Goal: Task Accomplishment & Management: Complete application form

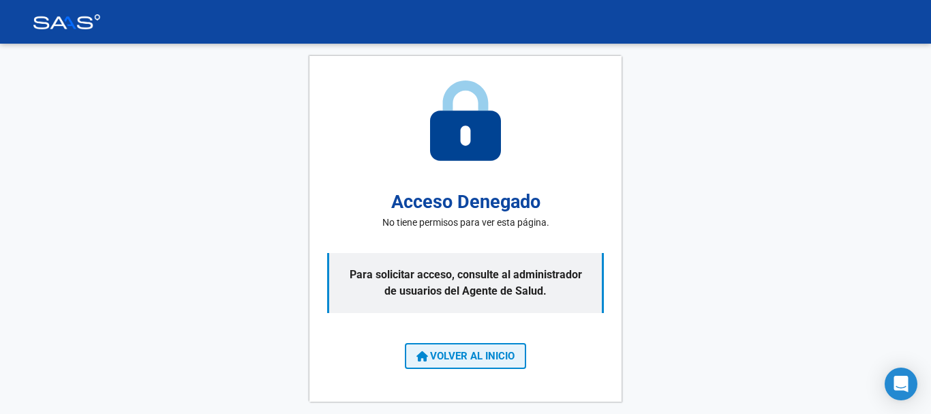
click at [483, 367] on button "VOLVER AL INICIO" at bounding box center [465, 356] width 121 height 26
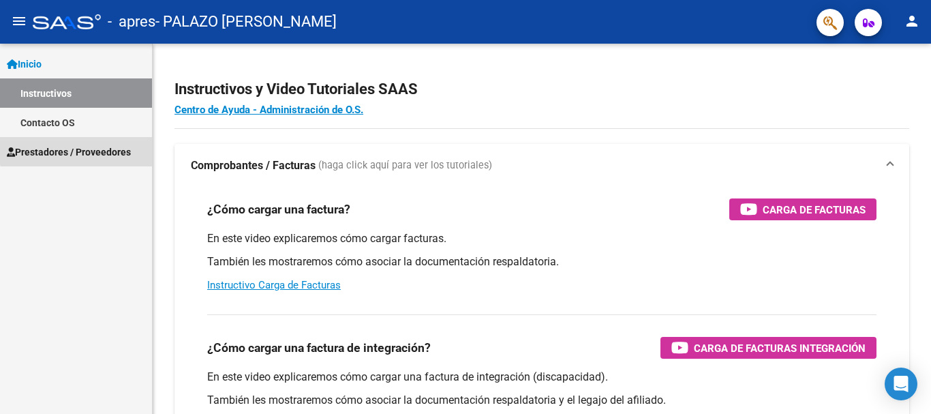
click at [124, 147] on span "Prestadores / Proveedores" at bounding box center [69, 152] width 124 height 15
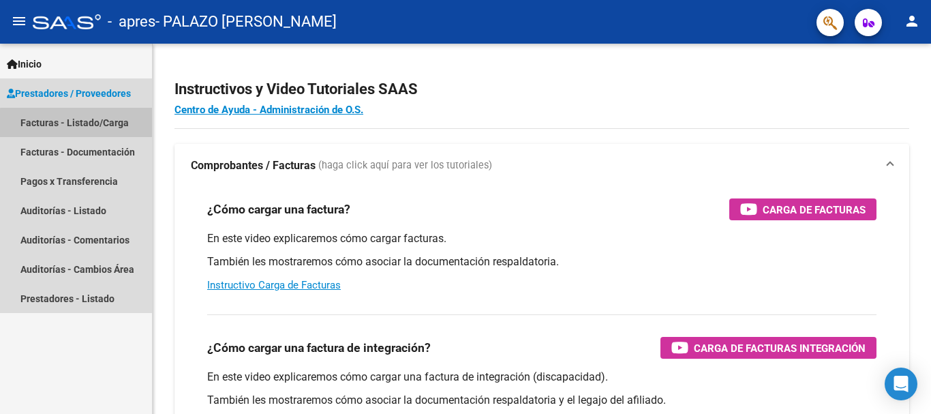
click at [132, 127] on link "Facturas - Listado/Carga" at bounding box center [76, 122] width 152 height 29
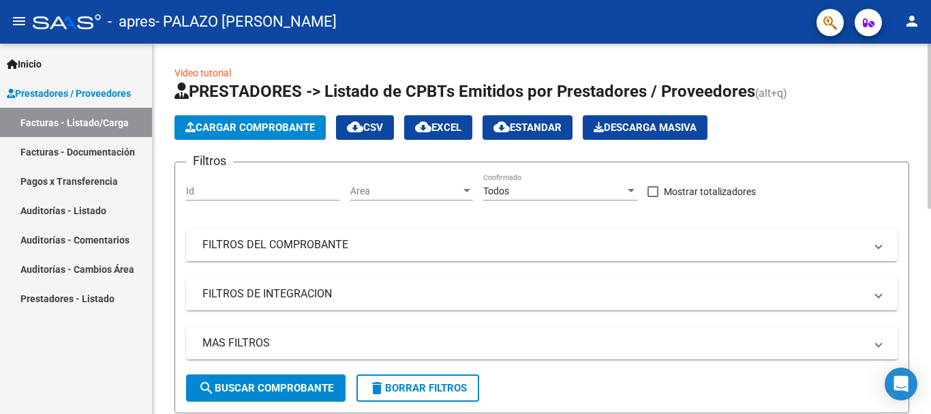
click at [268, 123] on span "Cargar Comprobante" at bounding box center [250, 127] width 130 height 12
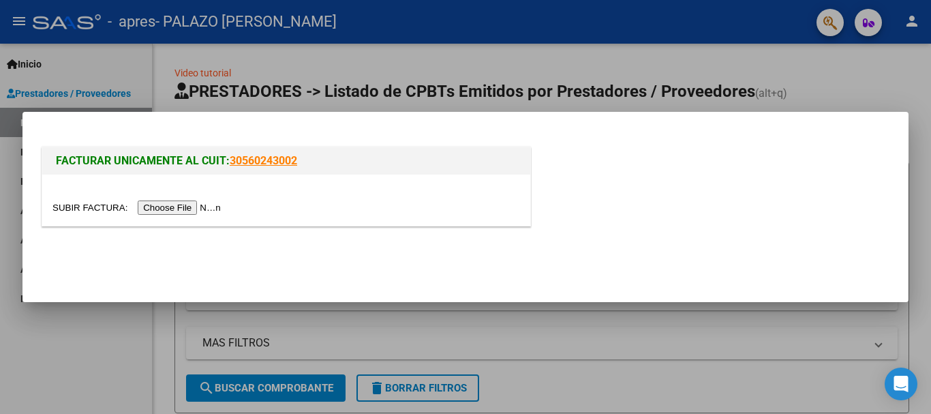
click at [203, 213] on input "file" at bounding box center [138, 207] width 172 height 14
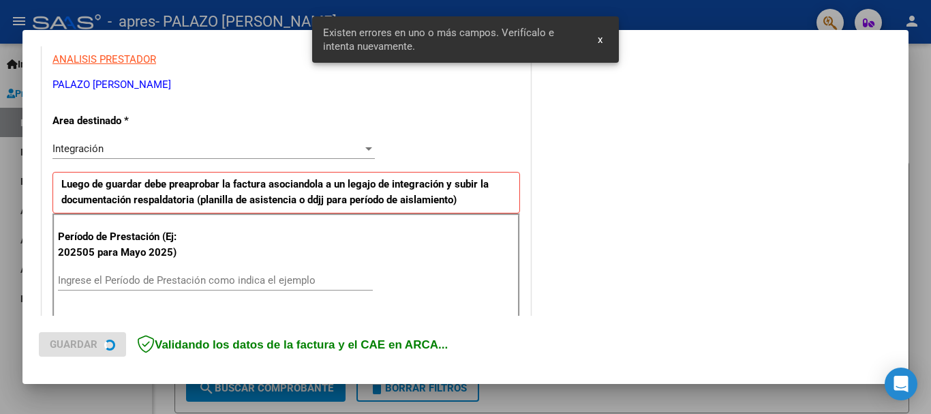
scroll to position [315, 0]
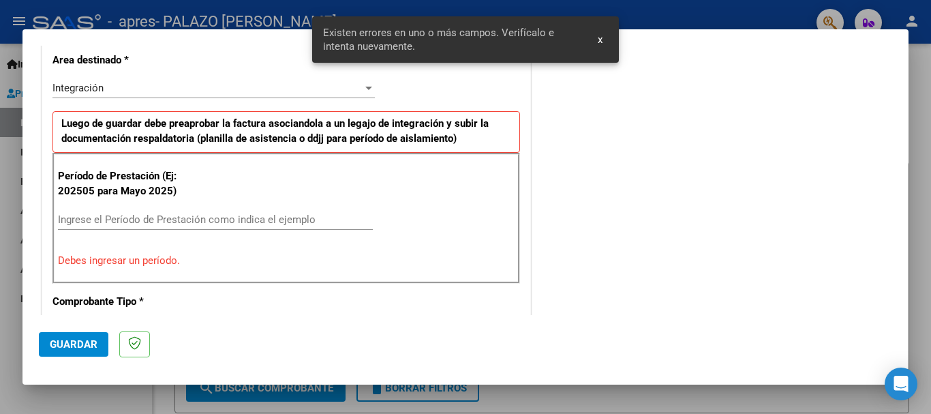
click at [348, 223] on input "Ingrese el Período de Prestación como indica el ejemplo" at bounding box center [215, 219] width 315 height 12
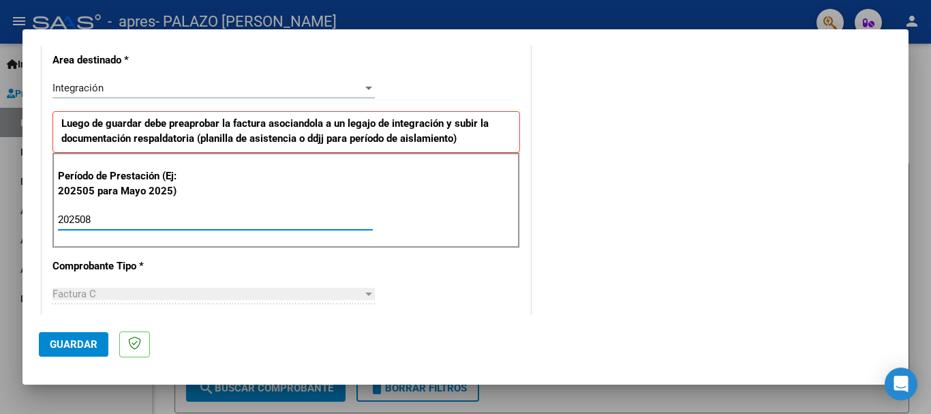
type input "202508"
click at [452, 272] on div "CUIT * 27-22847181-5 Ingresar CUIT ANALISIS PRESTADOR PALAZO EVA ANGELICA ARCA …" at bounding box center [286, 414] width 488 height 1026
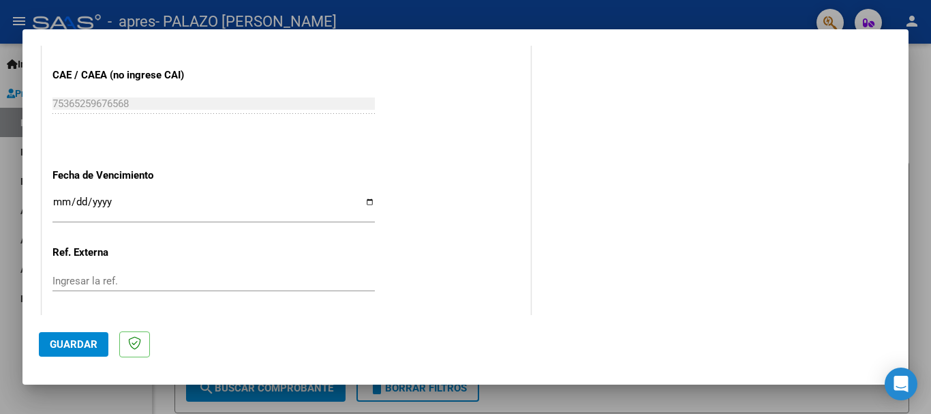
scroll to position [862, 0]
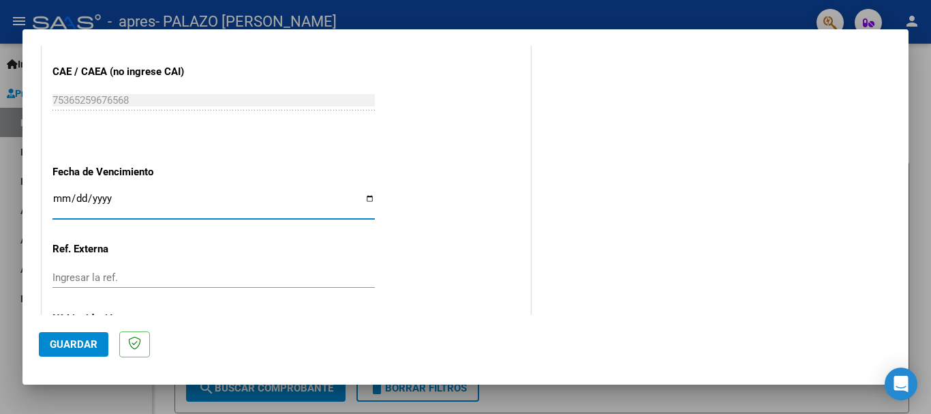
click at [367, 196] on input "Ingresar la fecha" at bounding box center [213, 204] width 322 height 22
type input "[DATE]"
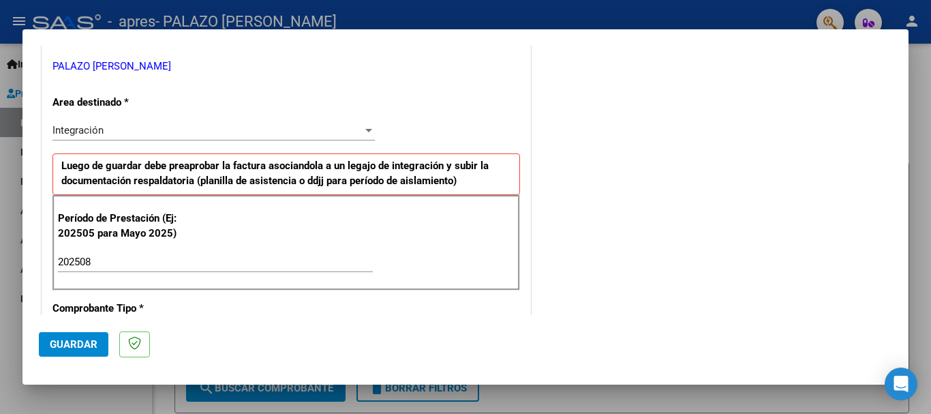
scroll to position [409, 0]
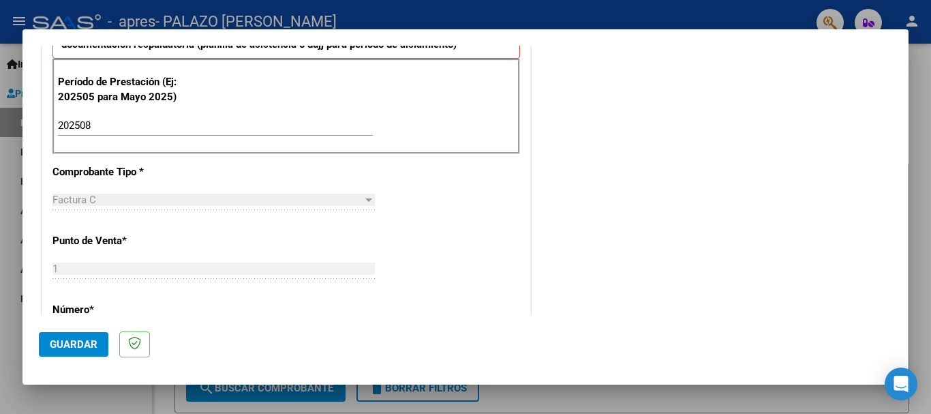
click at [76, 344] on span "Guardar" at bounding box center [74, 344] width 48 height 12
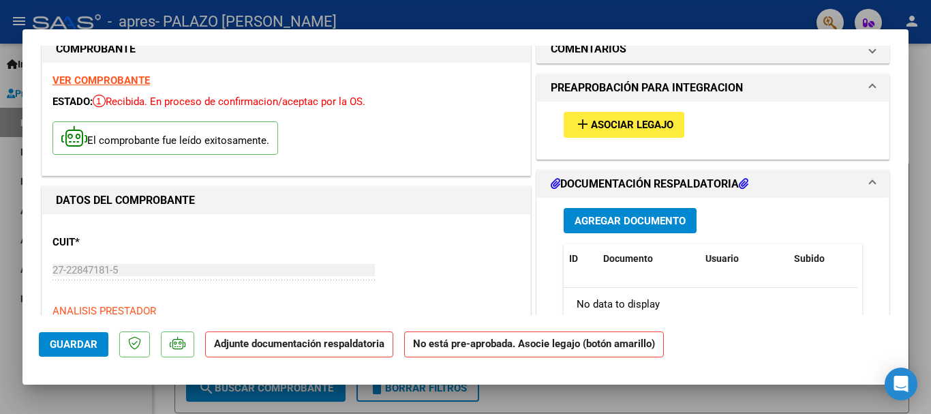
scroll to position [0, 0]
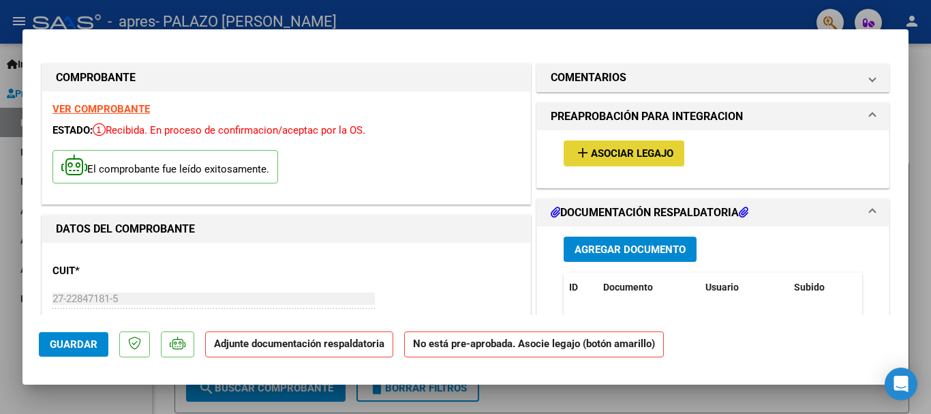
click at [643, 153] on span "Asociar Legajo" at bounding box center [632, 154] width 82 height 12
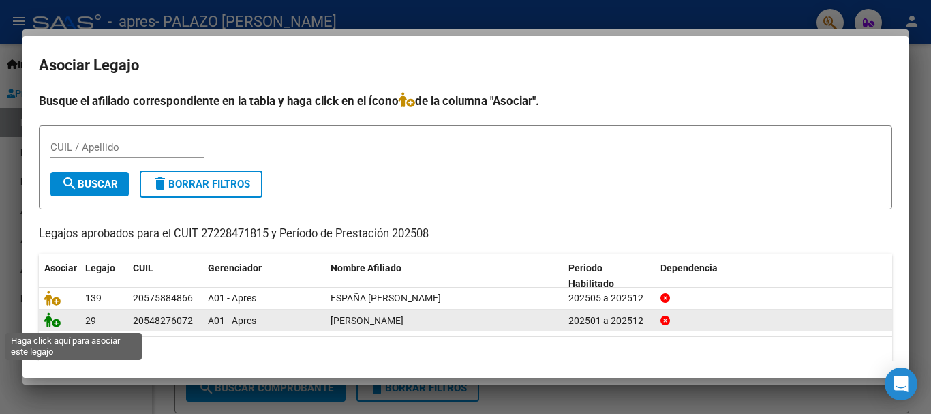
click at [57, 322] on icon at bounding box center [52, 319] width 16 height 15
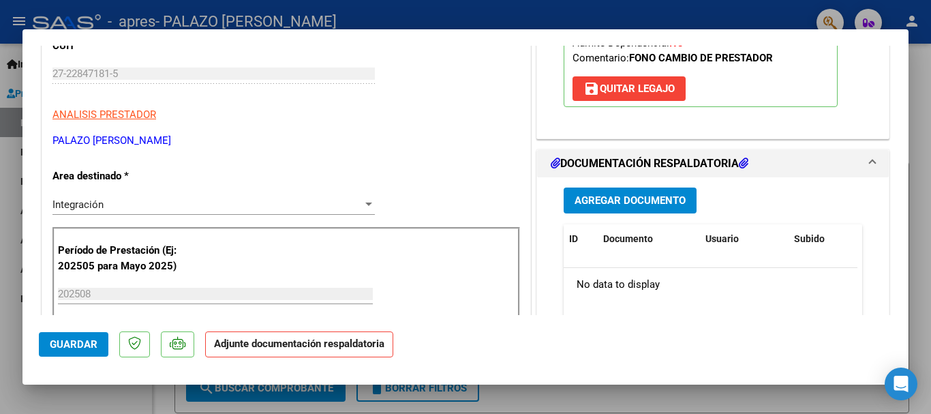
scroll to position [245, 0]
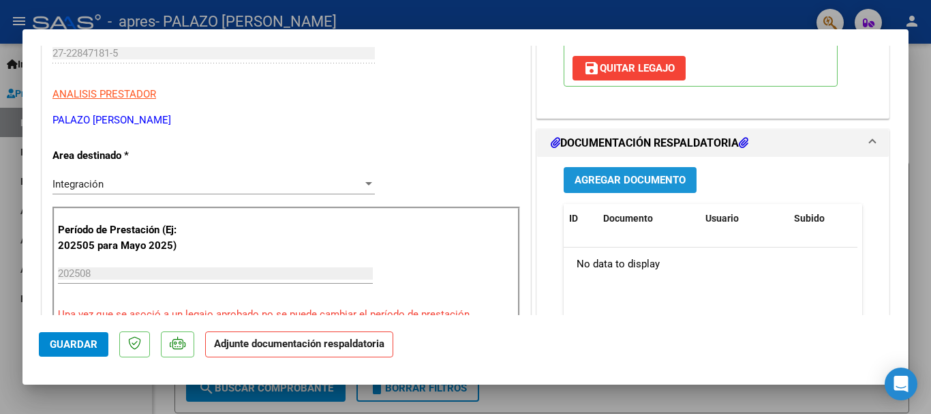
click at [643, 177] on span "Agregar Documento" at bounding box center [630, 181] width 111 height 12
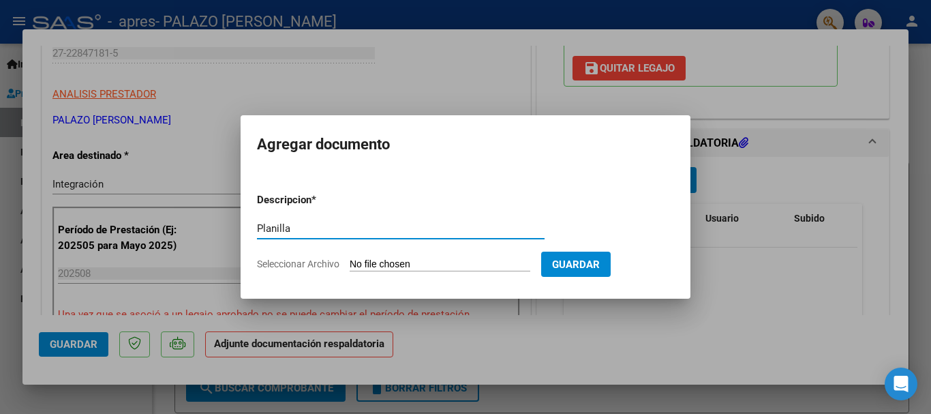
type input "Planilla"
click at [490, 258] on input "Seleccionar Archivo" at bounding box center [440, 264] width 181 height 13
type input "C:\fakepath\Oviedo T Agosto Fonoaudiologia Planilla asistencia.pdf"
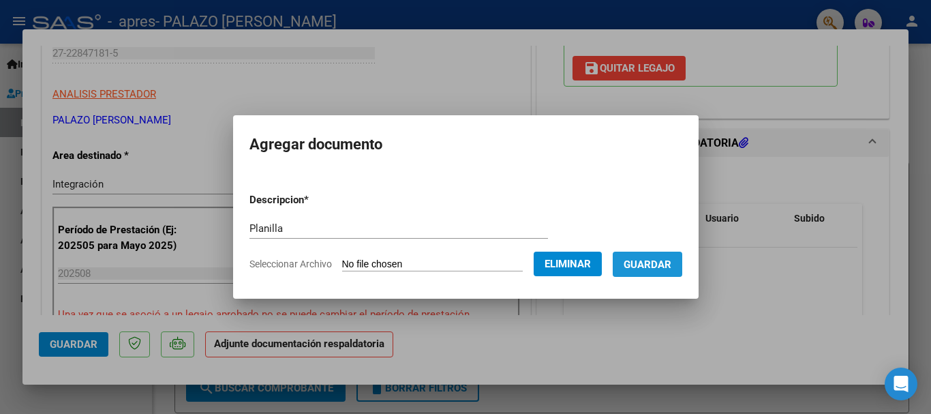
click at [666, 267] on span "Guardar" at bounding box center [648, 264] width 48 height 12
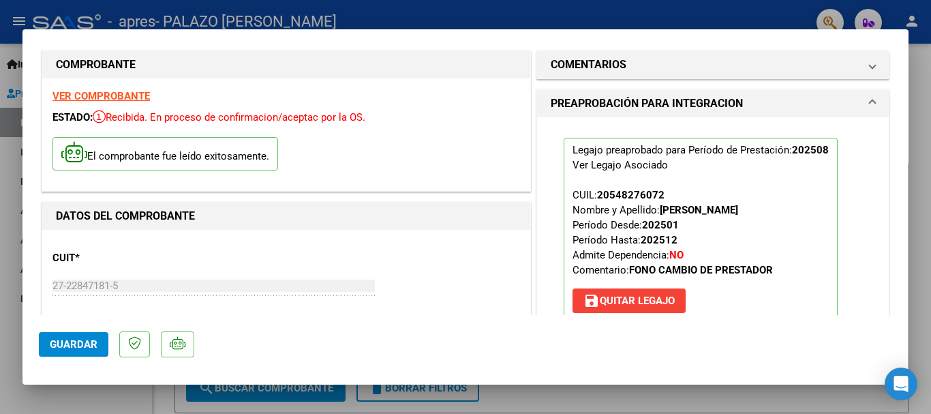
scroll to position [0, 0]
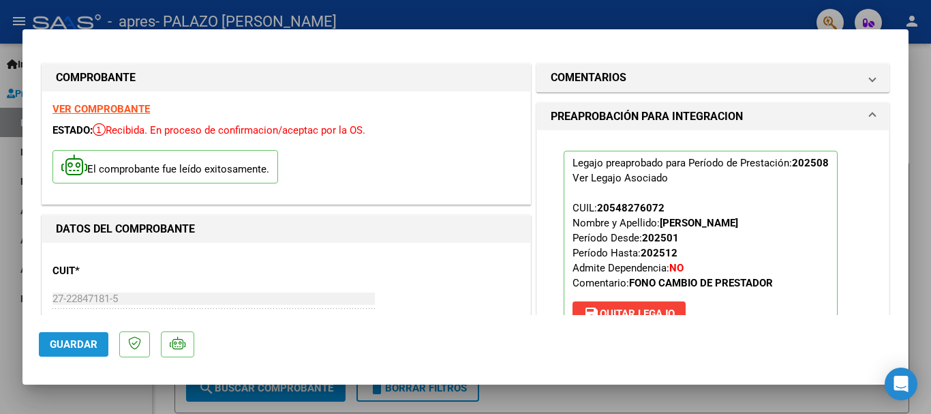
click at [85, 342] on span "Guardar" at bounding box center [74, 344] width 48 height 12
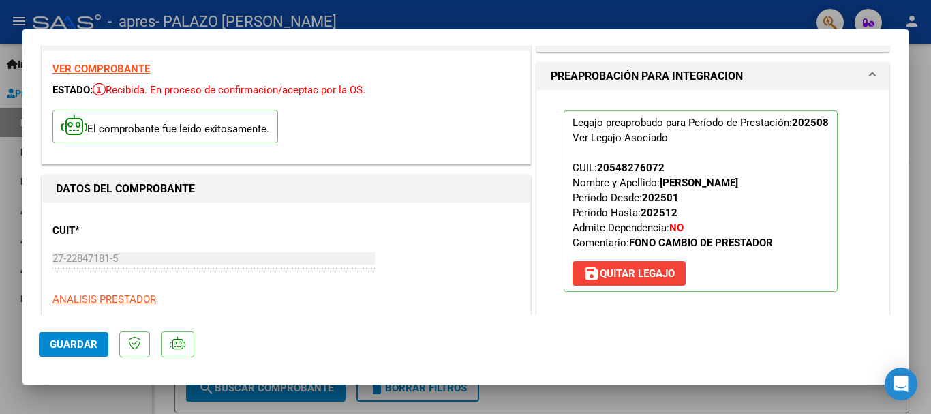
scroll to position [34, 0]
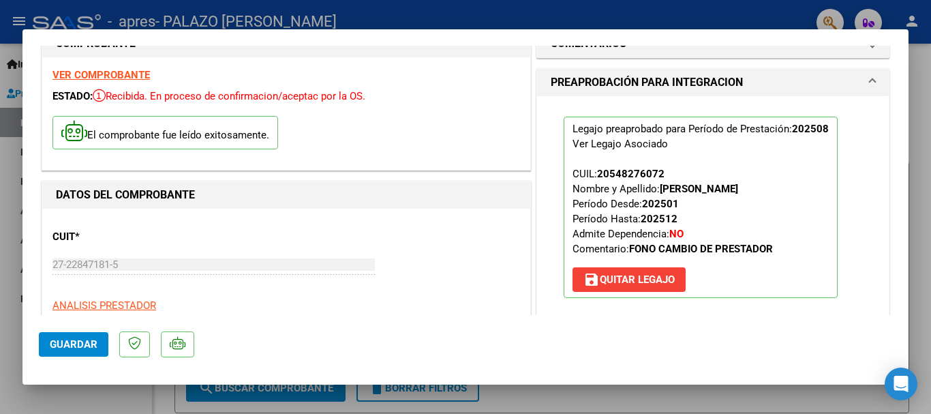
drag, startPoint x: 910, startPoint y: 97, endPoint x: 909, endPoint y: 83, distance: 14.3
click at [909, 83] on div at bounding box center [465, 207] width 931 height 414
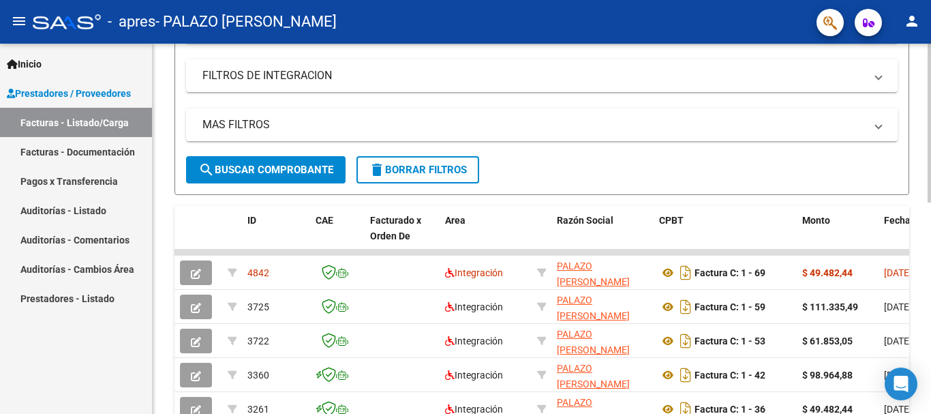
scroll to position [220, 0]
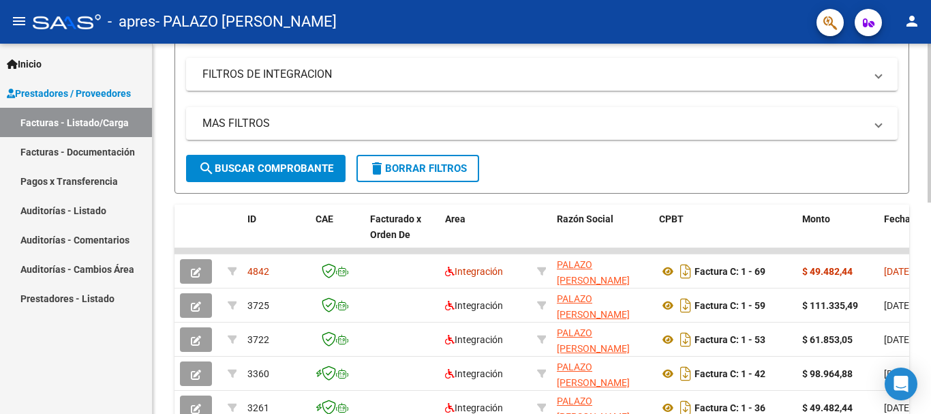
click at [920, 184] on div "Video tutorial PRESTADORES -> Listado de CPBTs Emitidos por Prestadores / Prove…" at bounding box center [544, 250] width 782 height 853
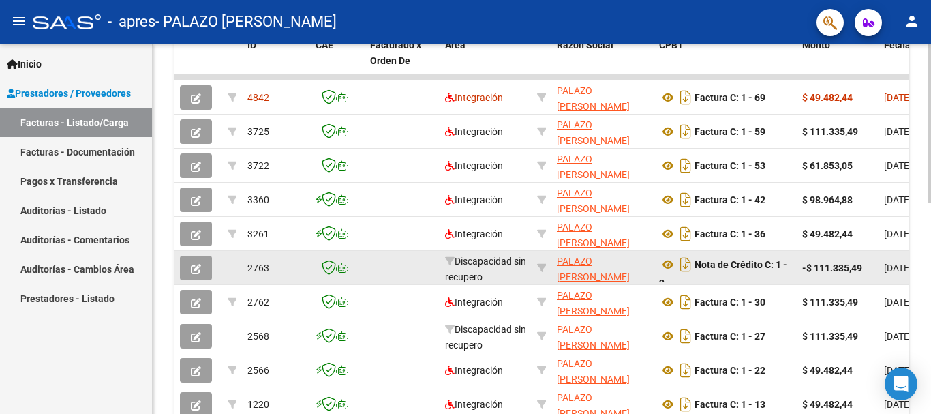
scroll to position [494, 0]
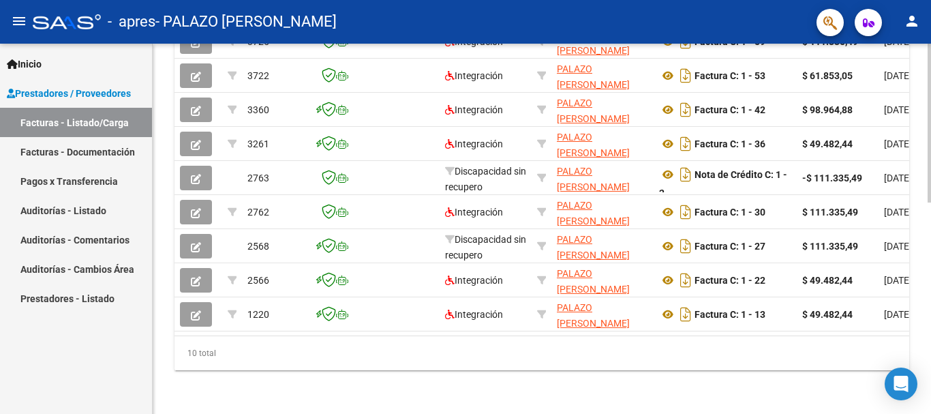
click at [340, 324] on datatable-body "4842 Integración PALAZO EVA ANGELICA 27228471815 Factura C: 1 - 69 $ 49.482,44 …" at bounding box center [542, 159] width 735 height 351
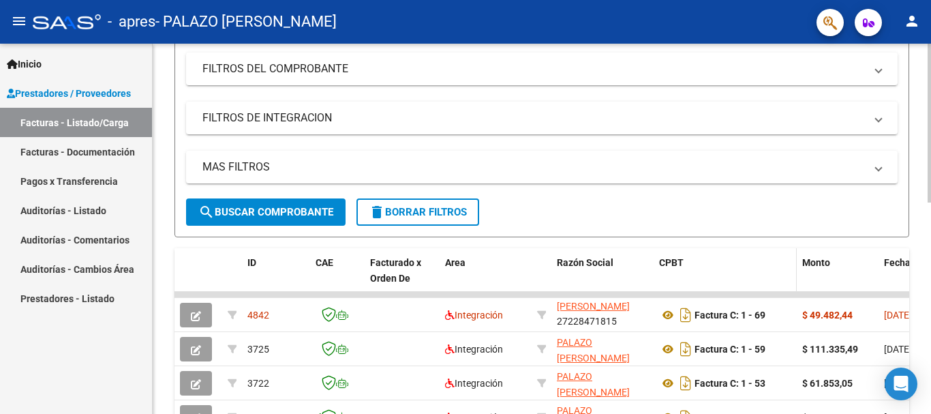
scroll to position [205, 0]
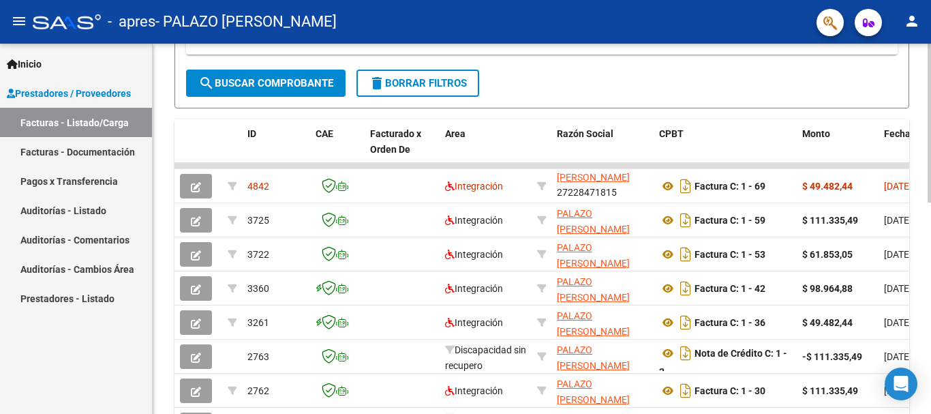
click at [920, 274] on div at bounding box center [929, 256] width 3 height 159
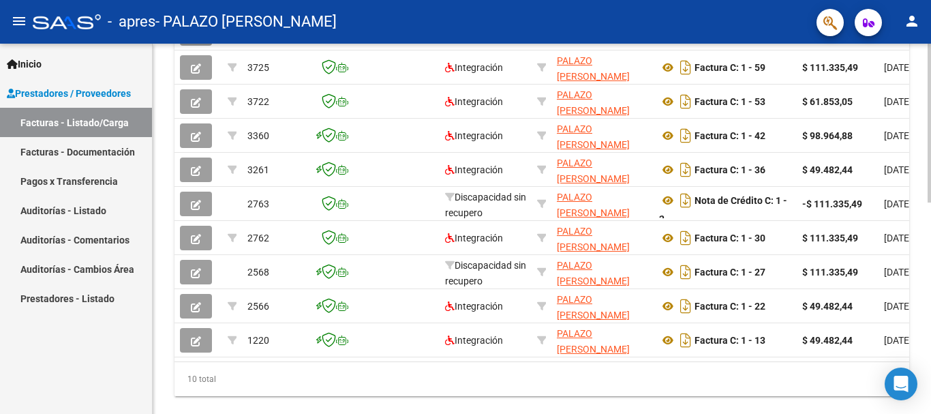
scroll to position [494, 0]
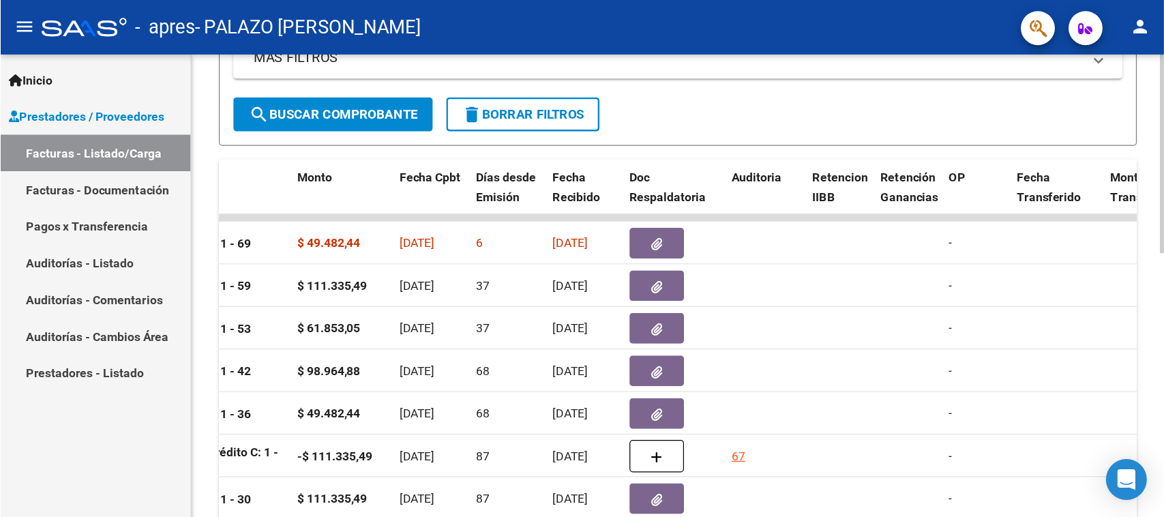
scroll to position [292, 0]
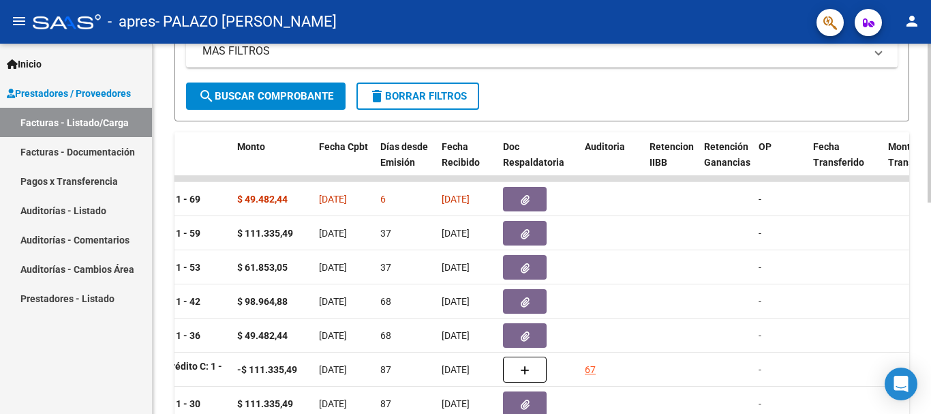
click at [920, 211] on div "Video tutorial PRESTADORES -> Listado de CPBTs Emitidos por Prestadores / Prove…" at bounding box center [544, 178] width 782 height 853
click at [832, 178] on datatable-body-cell at bounding box center [845, 178] width 75 height 5
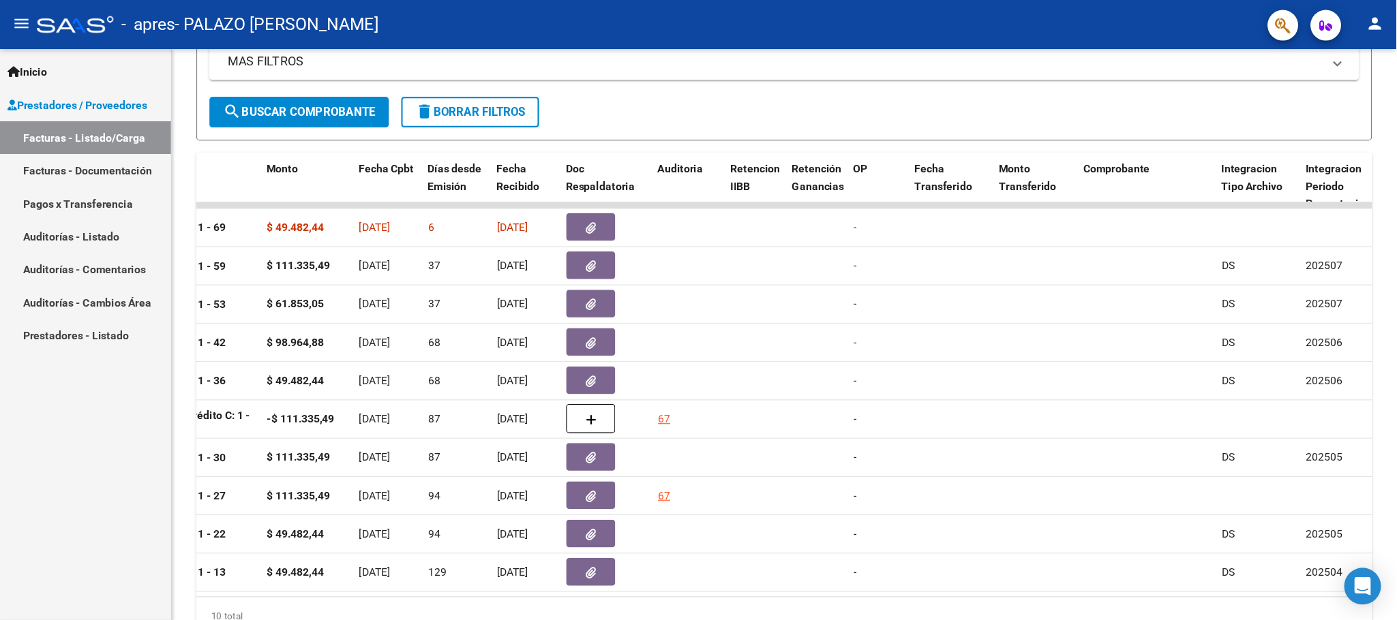
scroll to position [17, 0]
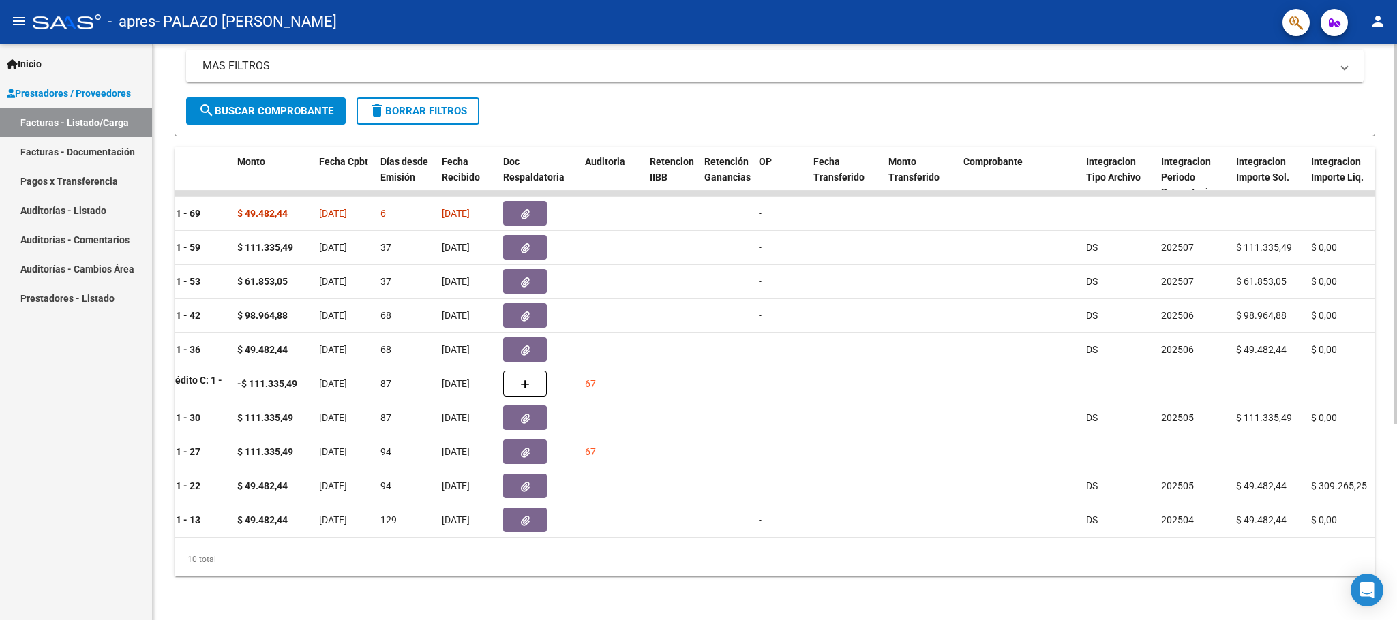
drag, startPoint x: 912, startPoint y: 1, endPoint x: 778, endPoint y: 575, distance: 589.5
click at [778, 413] on div "10 total" at bounding box center [775, 560] width 1200 height 34
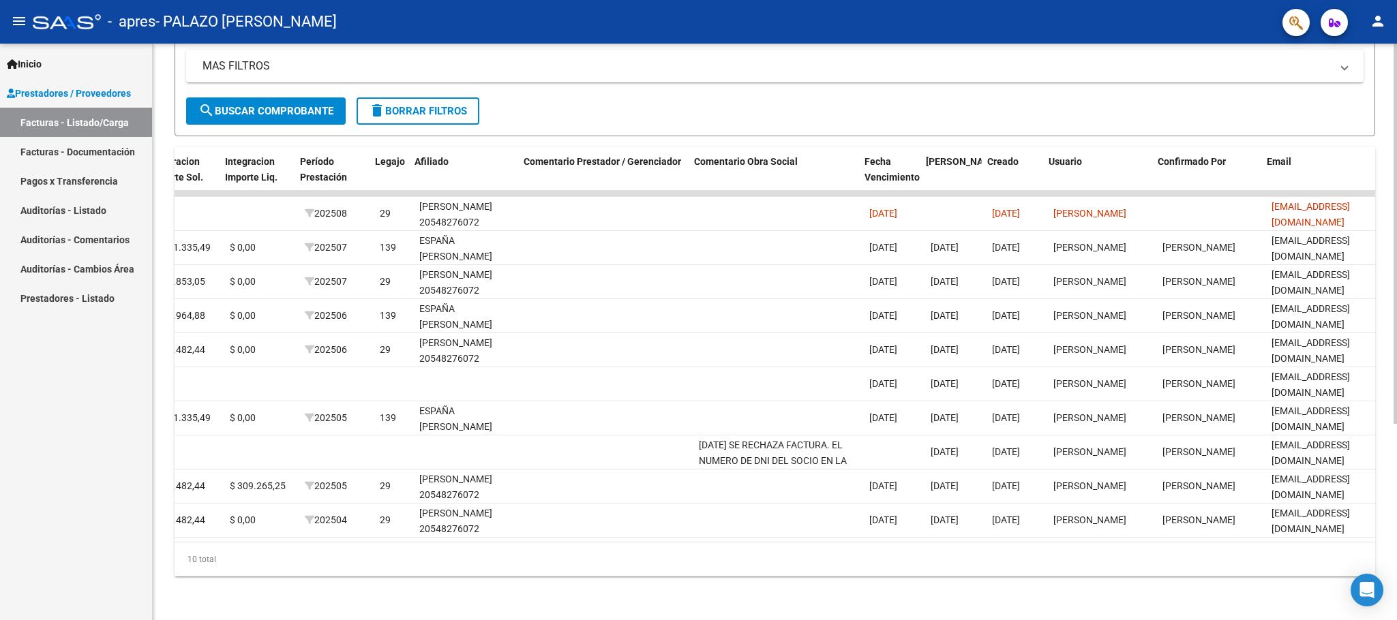
scroll to position [0, 1674]
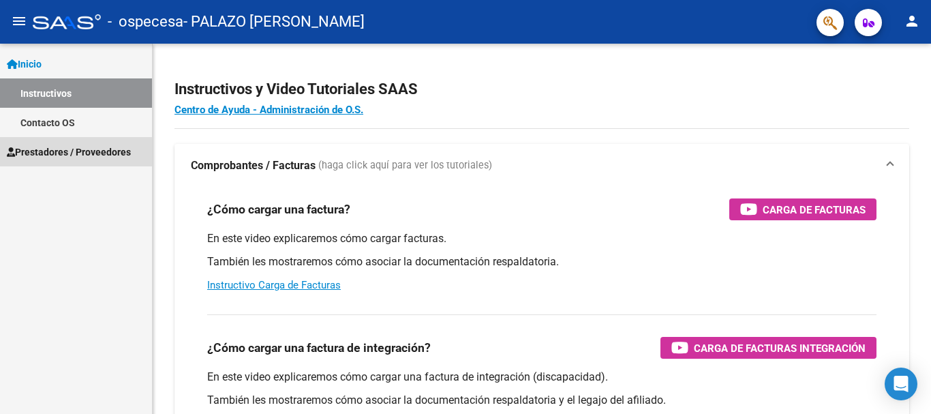
click at [76, 154] on span "Prestadores / Proveedores" at bounding box center [69, 152] width 124 height 15
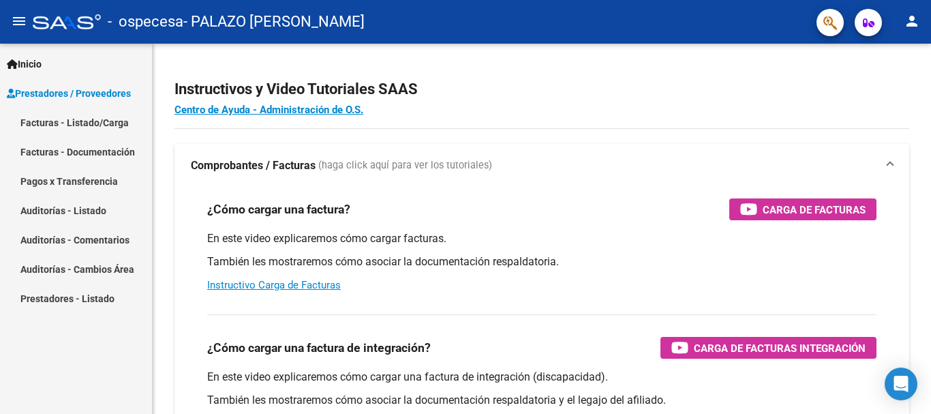
click at [89, 130] on link "Facturas - Listado/Carga" at bounding box center [76, 122] width 152 height 29
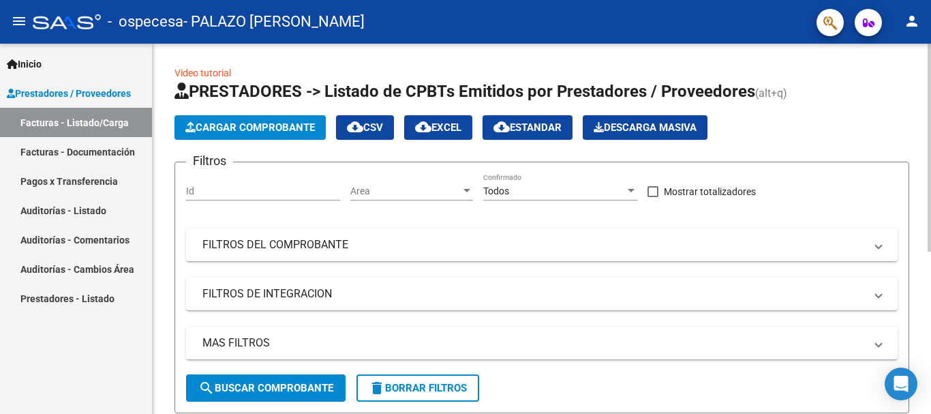
click at [256, 134] on button "Cargar Comprobante" at bounding box center [250, 127] width 151 height 25
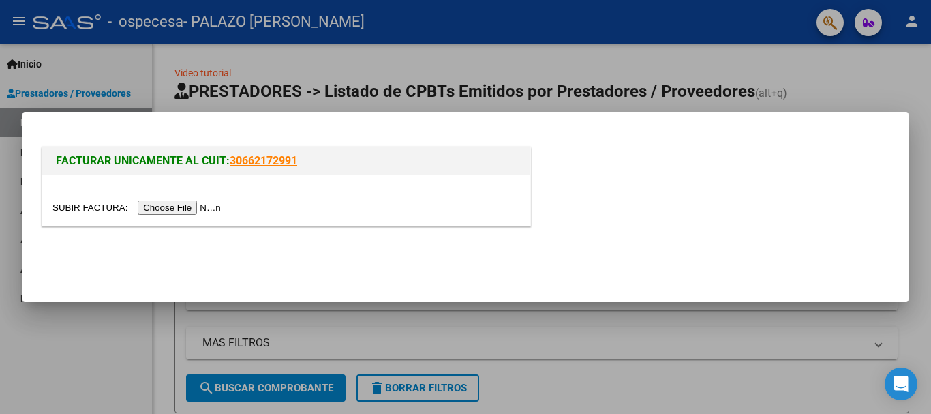
click at [202, 213] on input "file" at bounding box center [138, 207] width 172 height 14
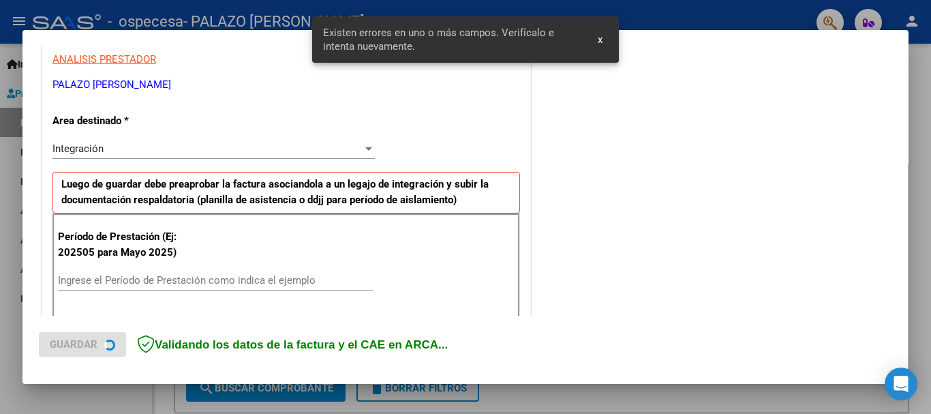
scroll to position [315, 0]
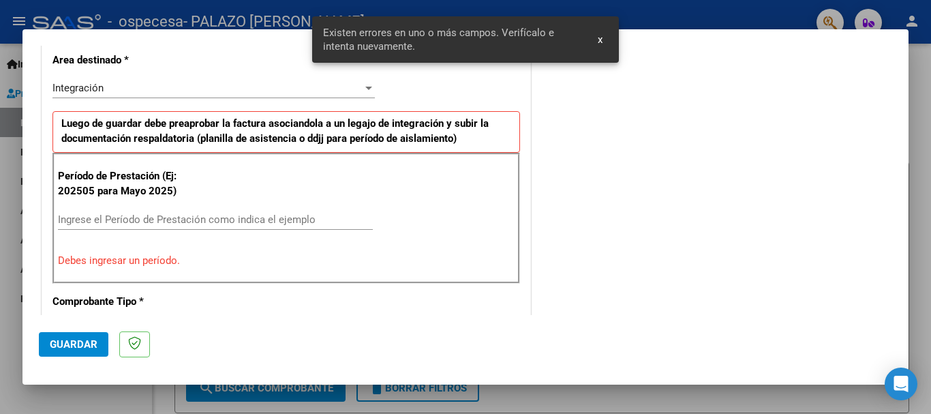
click at [278, 219] on input "Ingrese el Período de Prestación como indica el ejemplo" at bounding box center [215, 219] width 315 height 12
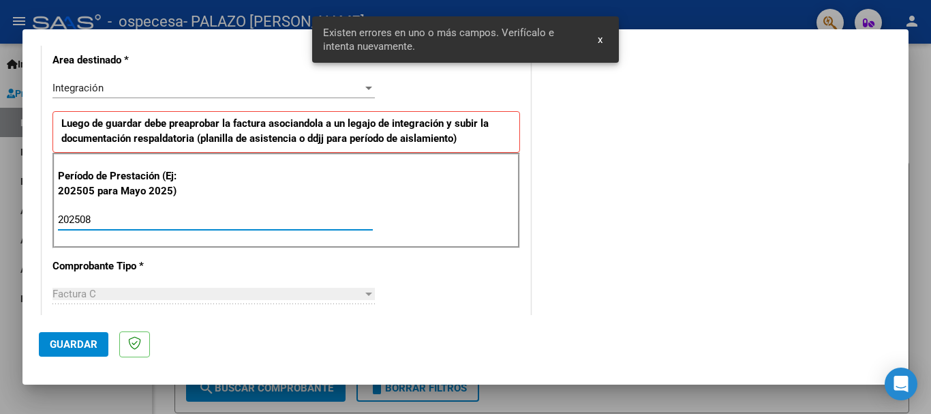
type input "202508"
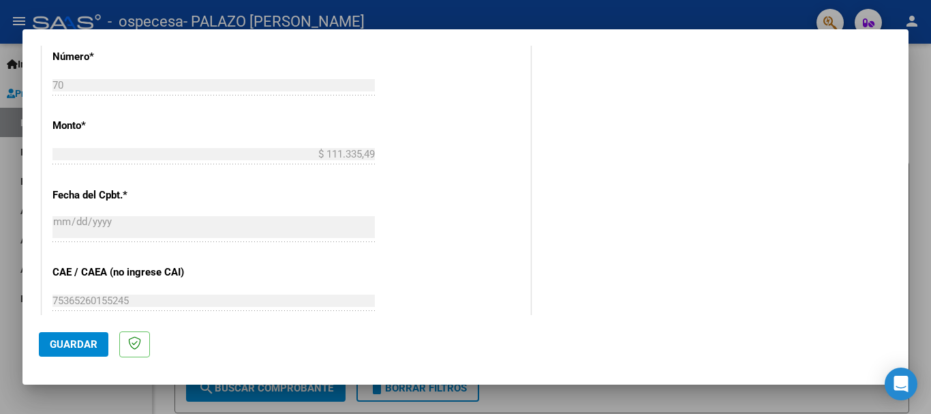
scroll to position [792, 0]
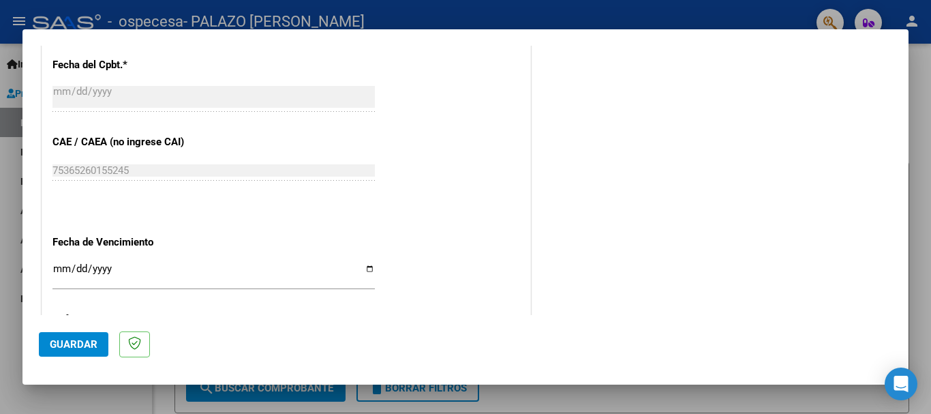
click at [361, 268] on input "Ingresar la fecha" at bounding box center [213, 274] width 322 height 22
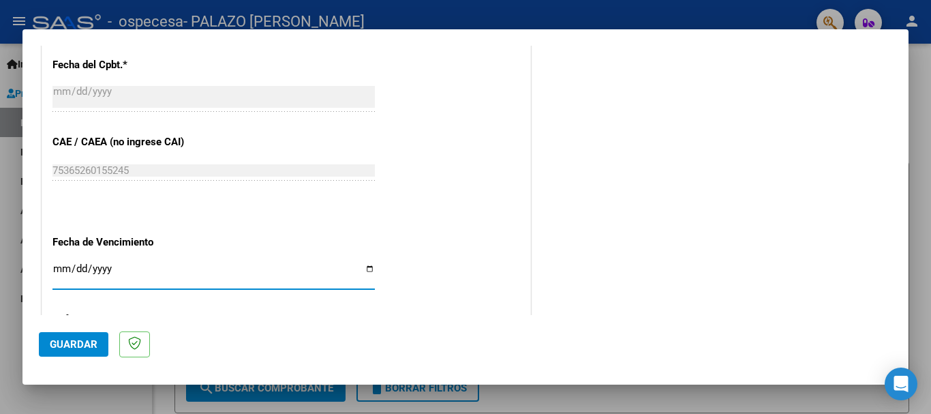
type input "[DATE]"
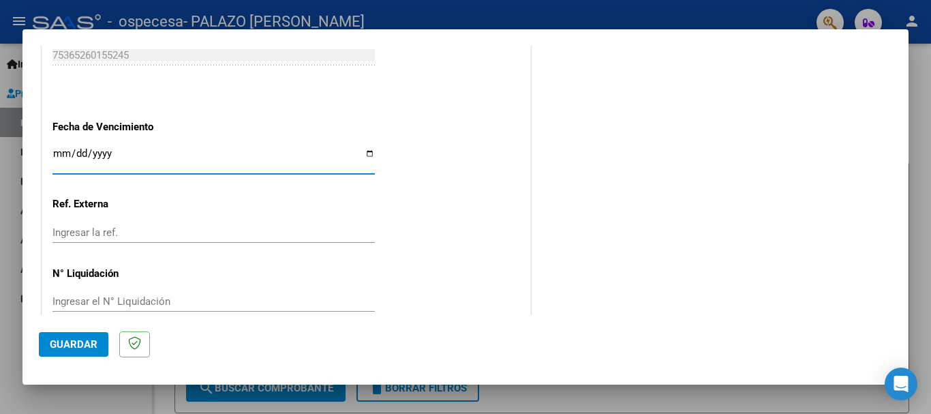
scroll to position [931, 0]
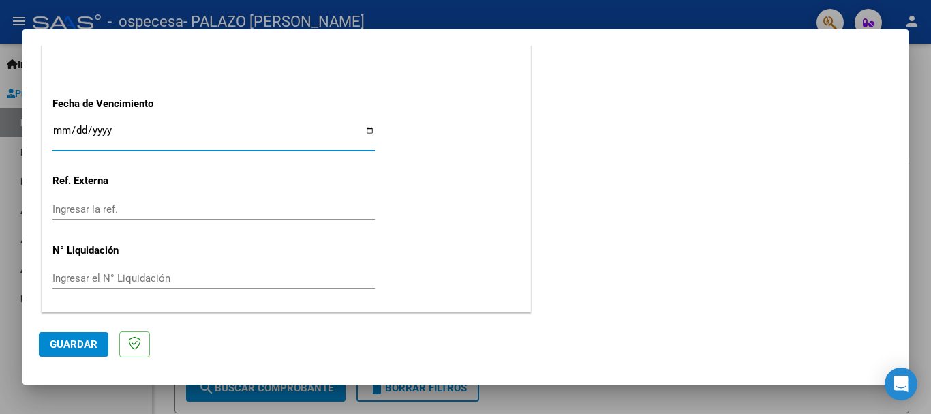
click at [85, 348] on span "Guardar" at bounding box center [74, 344] width 48 height 12
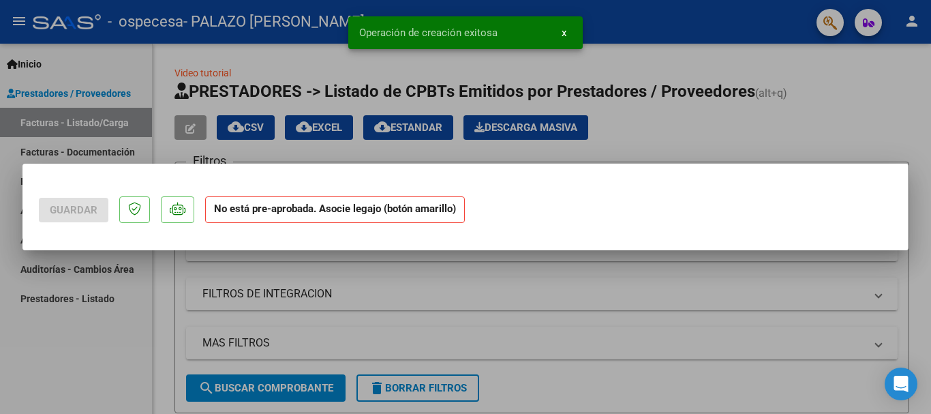
scroll to position [0, 0]
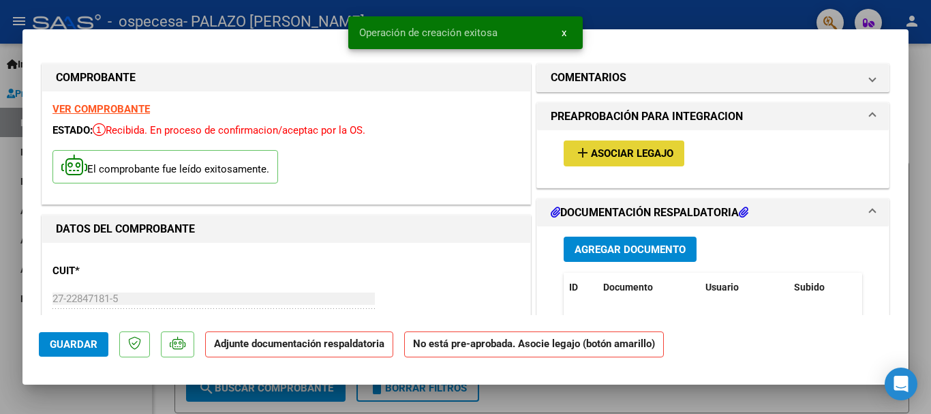
click at [622, 149] on span "Asociar Legajo" at bounding box center [632, 154] width 82 height 12
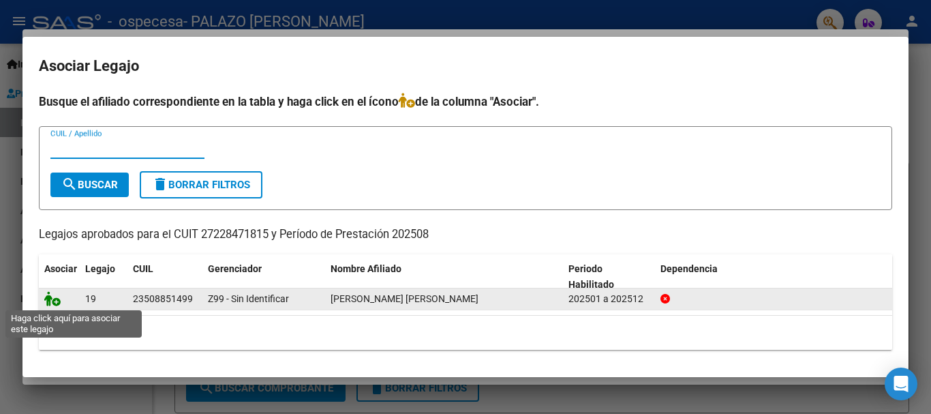
click at [55, 303] on icon at bounding box center [52, 298] width 16 height 15
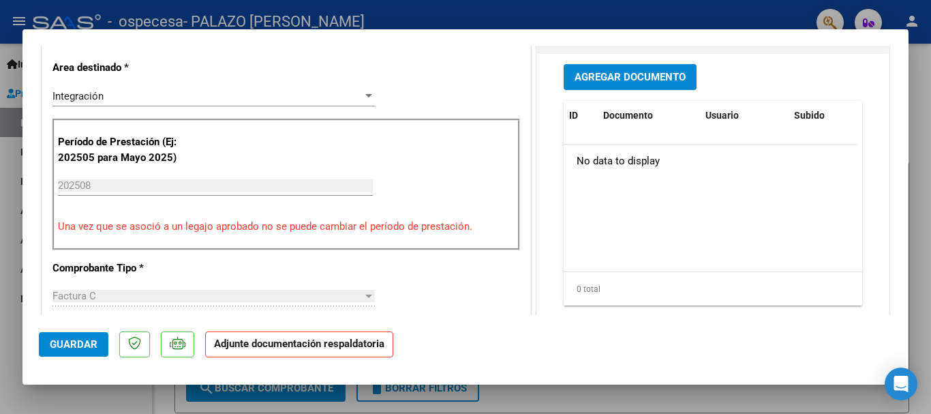
scroll to position [341, 0]
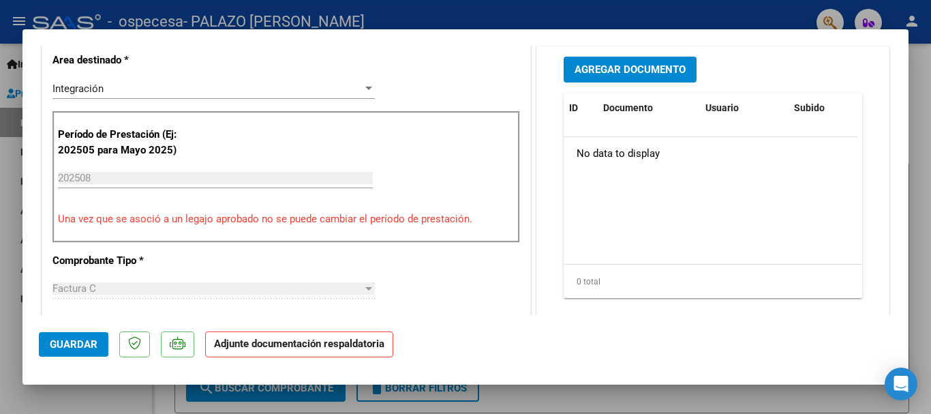
click at [664, 76] on span "Agregar Documento" at bounding box center [630, 70] width 111 height 12
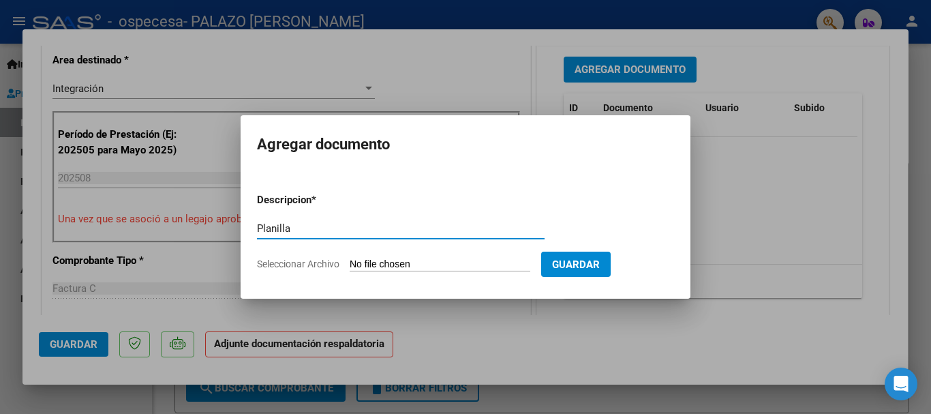
type input "Planilla"
click at [383, 263] on input "Seleccionar Archivo" at bounding box center [440, 264] width 181 height 13
type input "C:\fakepath\[PERSON_NAME] T Agosto Fonoaudiologia Planilla asistencia.pdf"
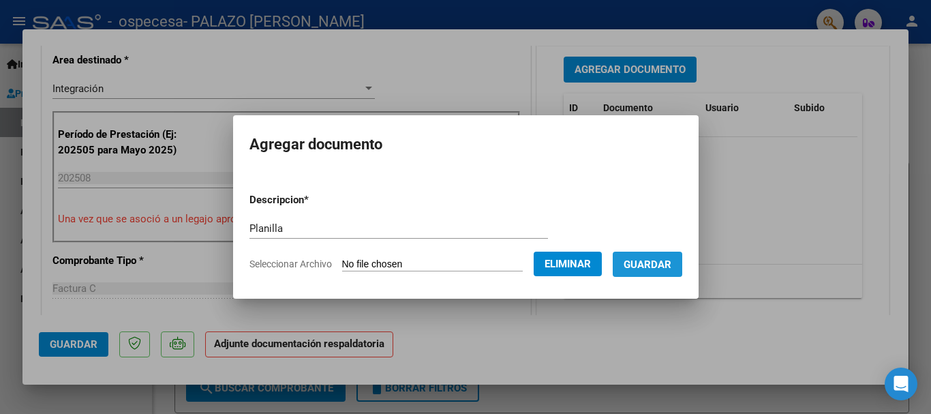
click at [664, 267] on span "Guardar" at bounding box center [648, 264] width 48 height 12
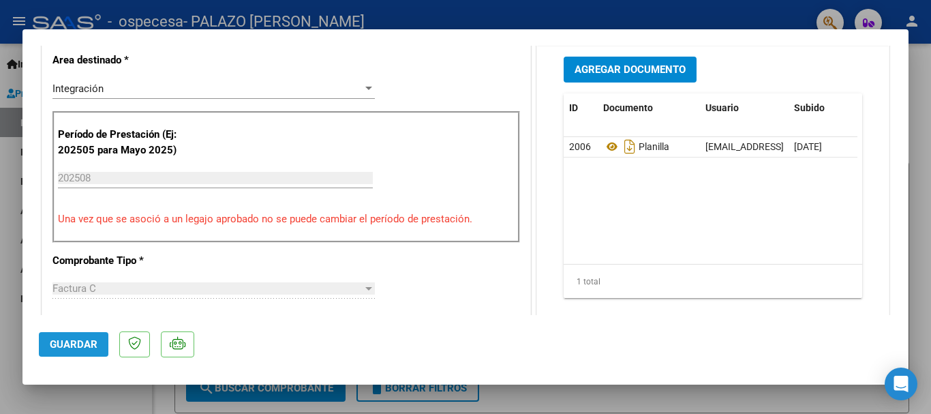
click at [68, 344] on span "Guardar" at bounding box center [74, 344] width 48 height 12
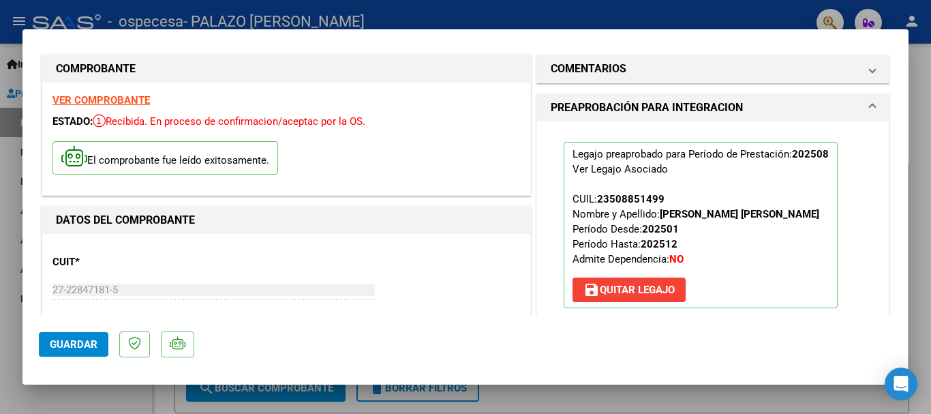
scroll to position [0, 0]
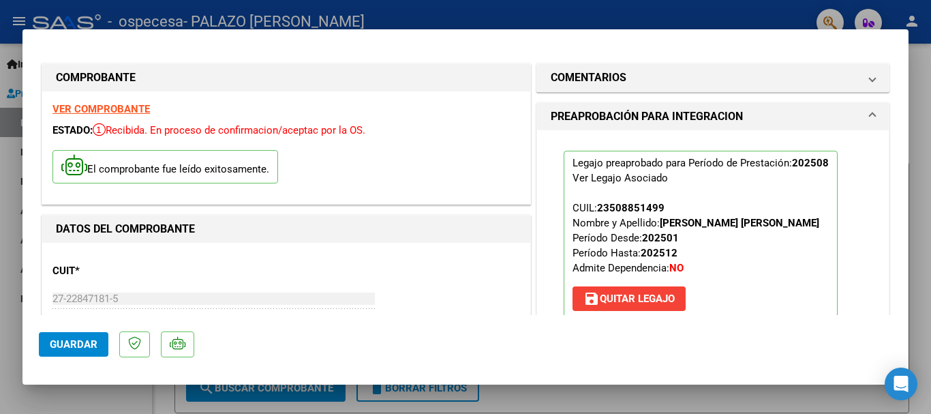
click at [14, 270] on div at bounding box center [465, 207] width 931 height 414
type input "$ 0,00"
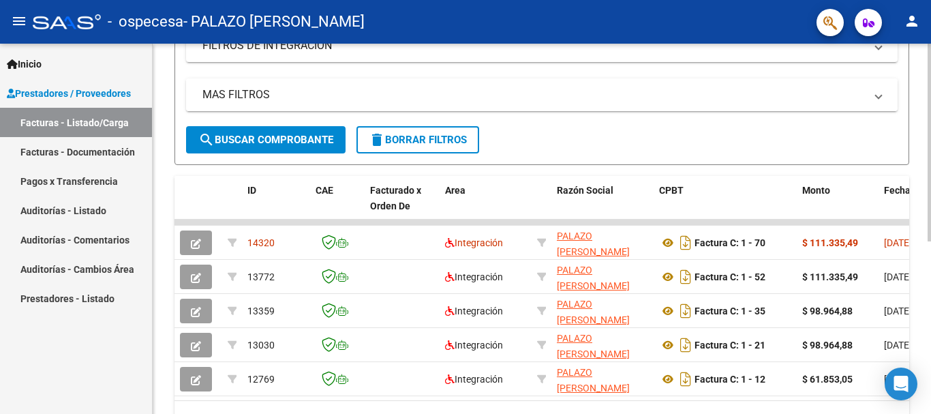
scroll to position [273, 0]
